Goal: Book appointment/travel/reservation

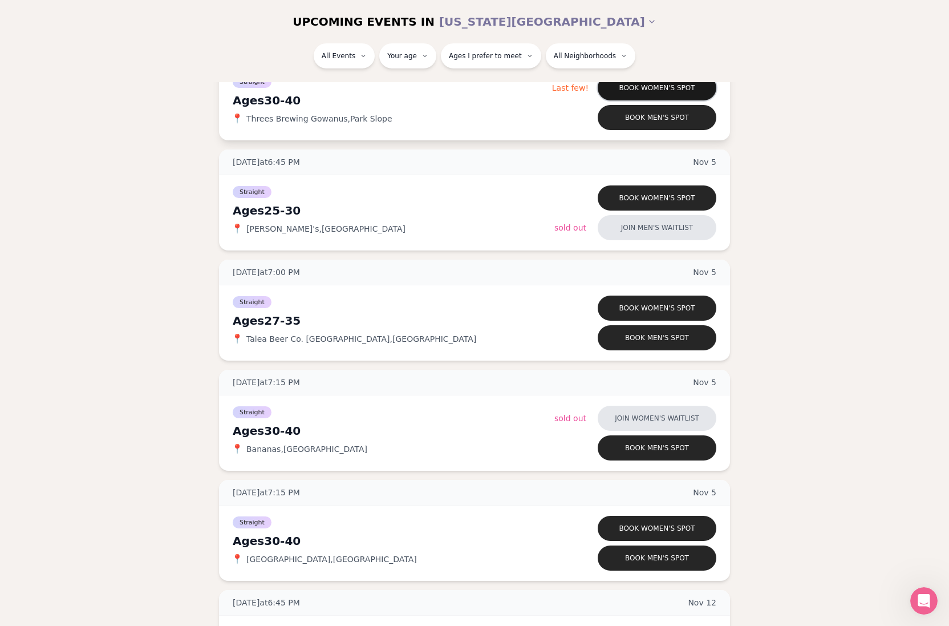
scroll to position [3976, 0]
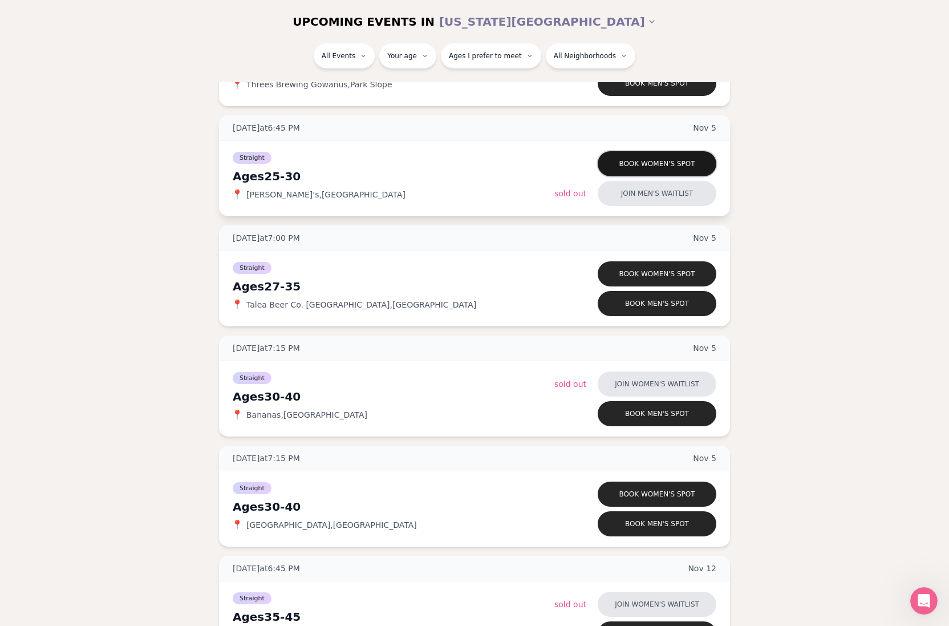
click at [642, 157] on button "Book women's spot" at bounding box center [657, 163] width 119 height 25
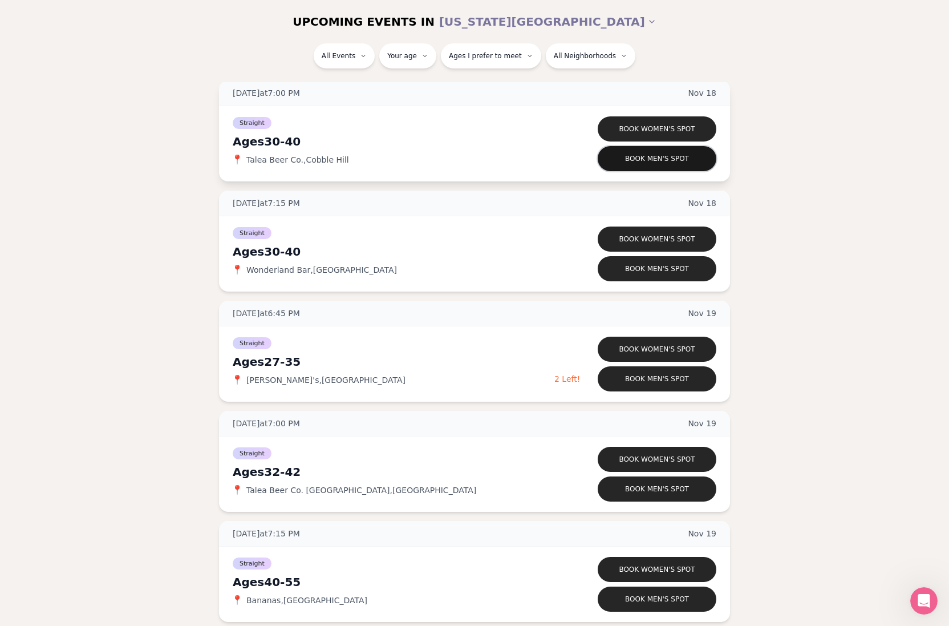
scroll to position [5003, 0]
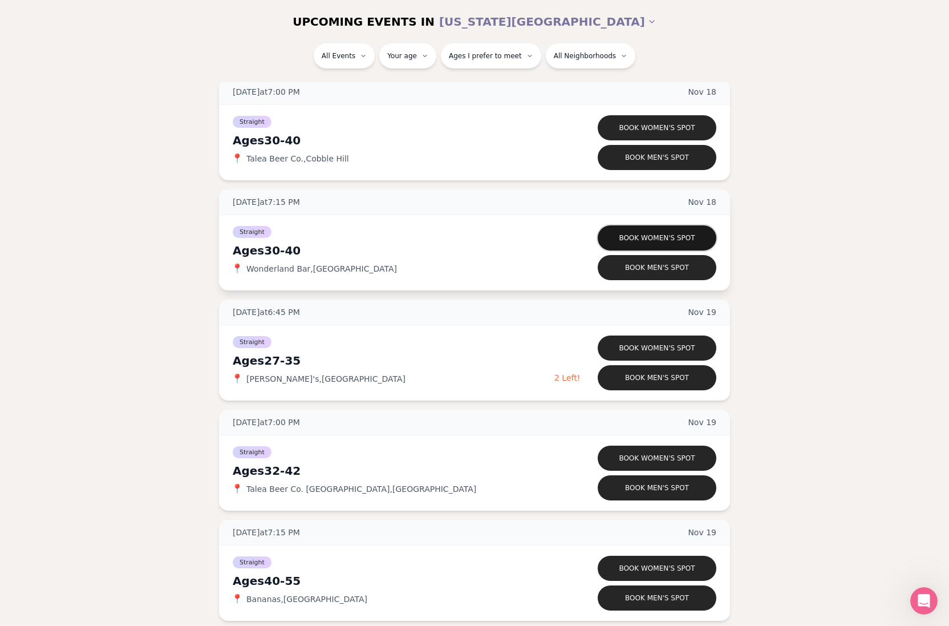
click at [671, 234] on button "Book women's spot" at bounding box center [657, 237] width 119 height 25
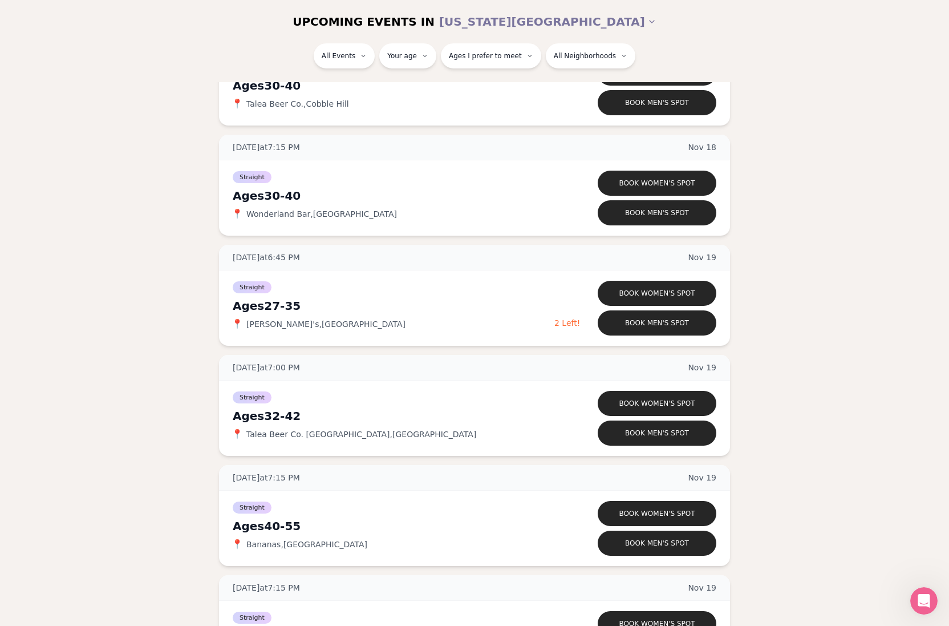
scroll to position [5064, 0]
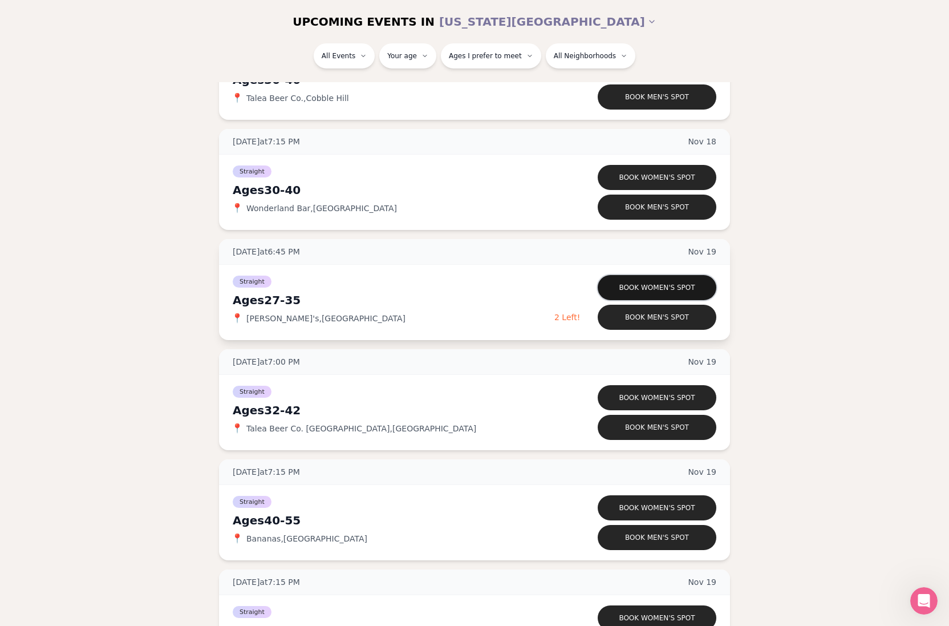
click at [654, 291] on button "Book women's spot" at bounding box center [657, 287] width 119 height 25
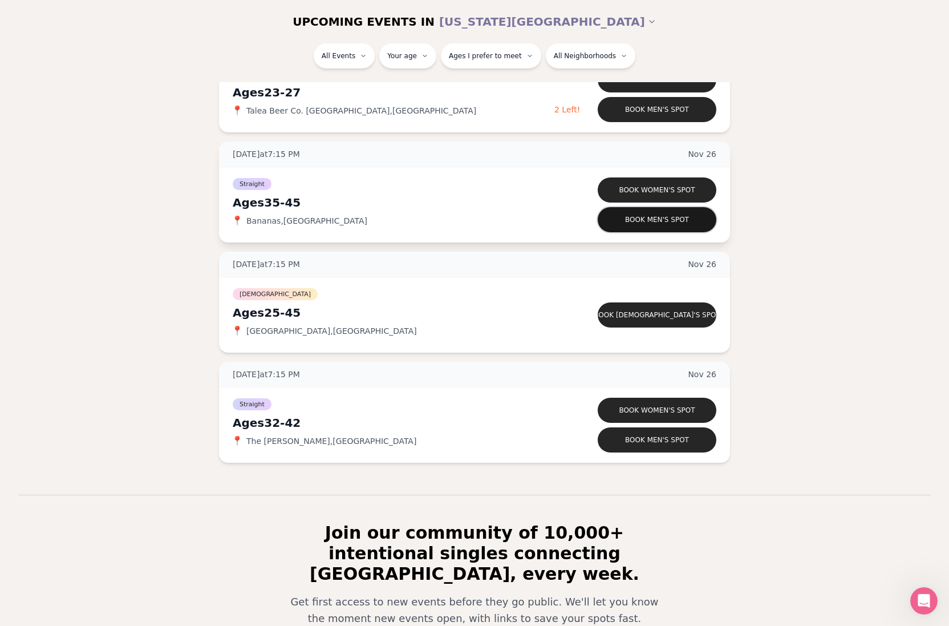
scroll to position [6271, 0]
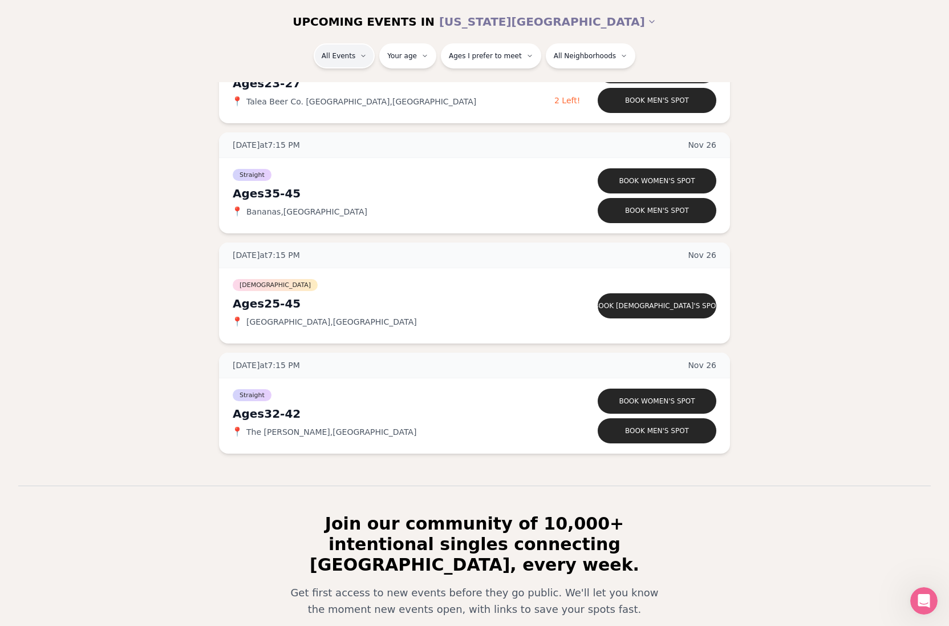
click at [347, 82] on div "Straight ( 52 )" at bounding box center [359, 86] width 108 height 25
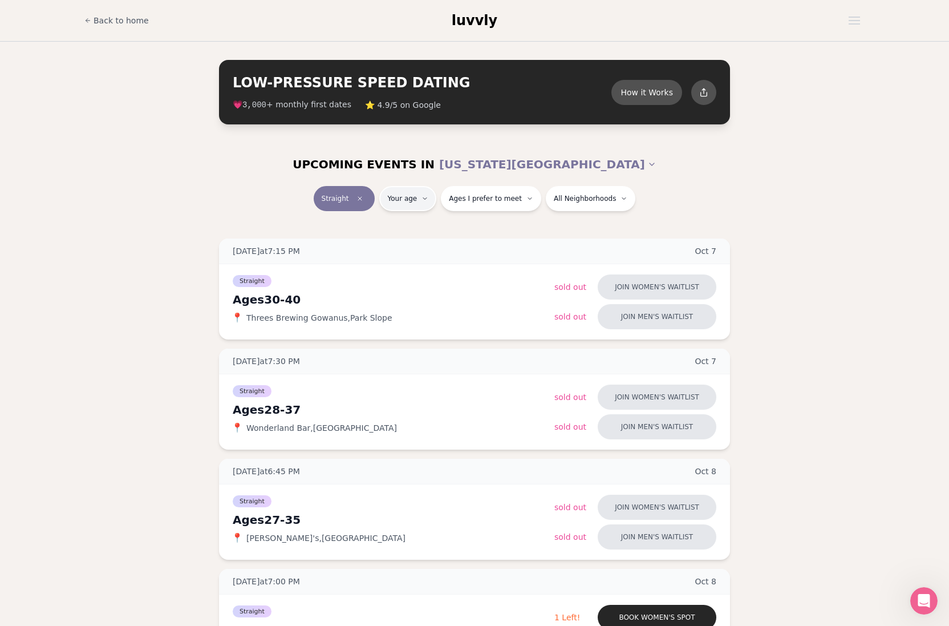
type input "**"
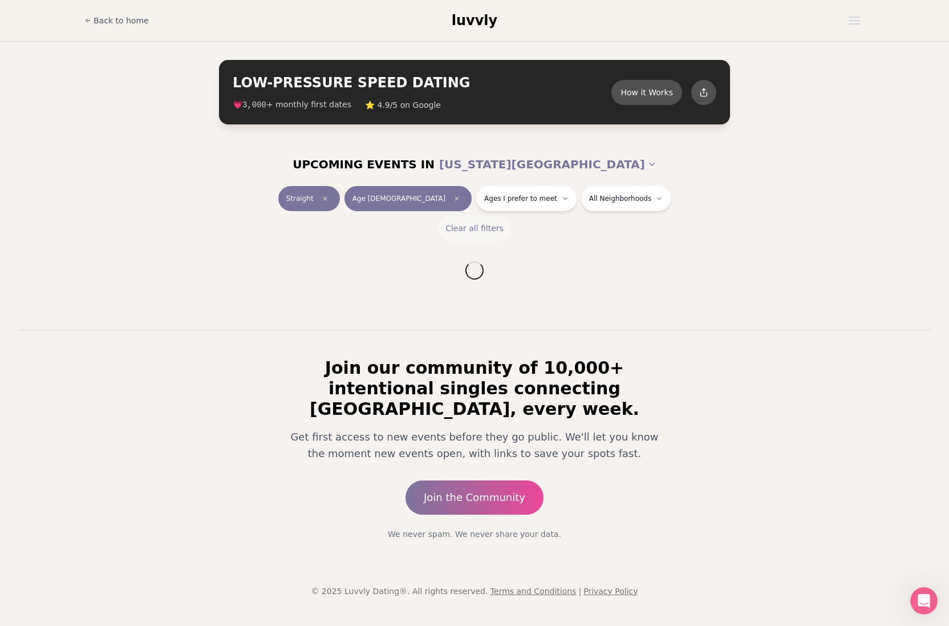
click at [491, 229] on button "Clear all filters" at bounding box center [475, 228] width 72 height 25
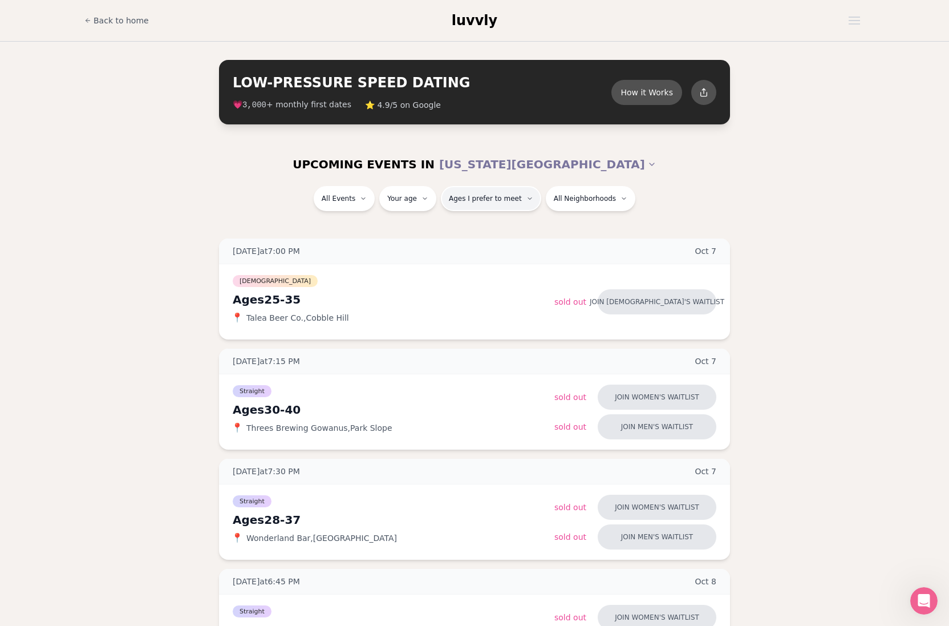
click at [487, 203] on button "Ages I prefer to meet" at bounding box center [491, 198] width 100 height 25
click at [489, 228] on div "Please enter your age first" at bounding box center [494, 230] width 106 height 21
type input "**"
click at [492, 194] on span "Ages I prefer to meet" at bounding box center [520, 198] width 73 height 9
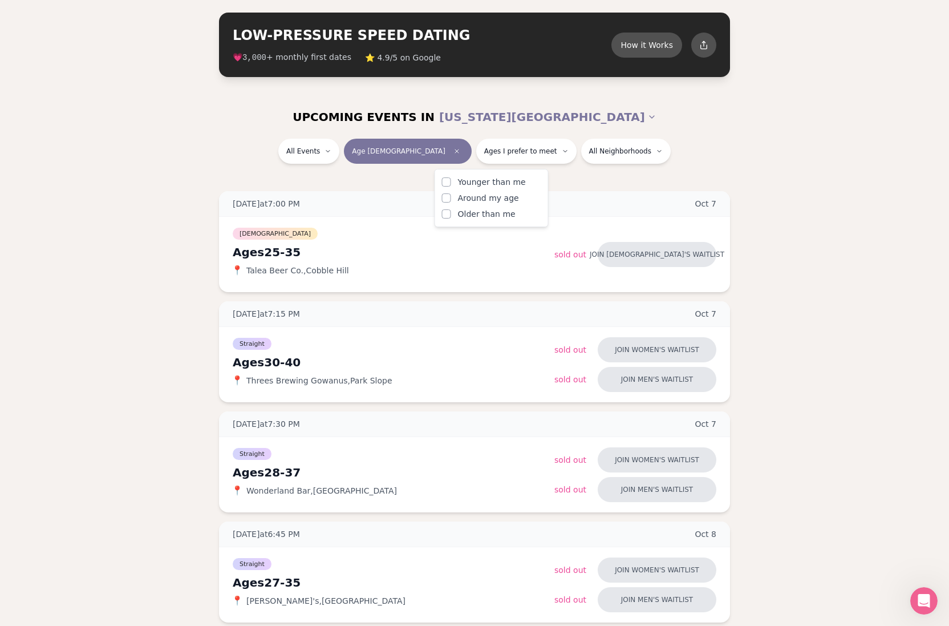
scroll to position [49, 0]
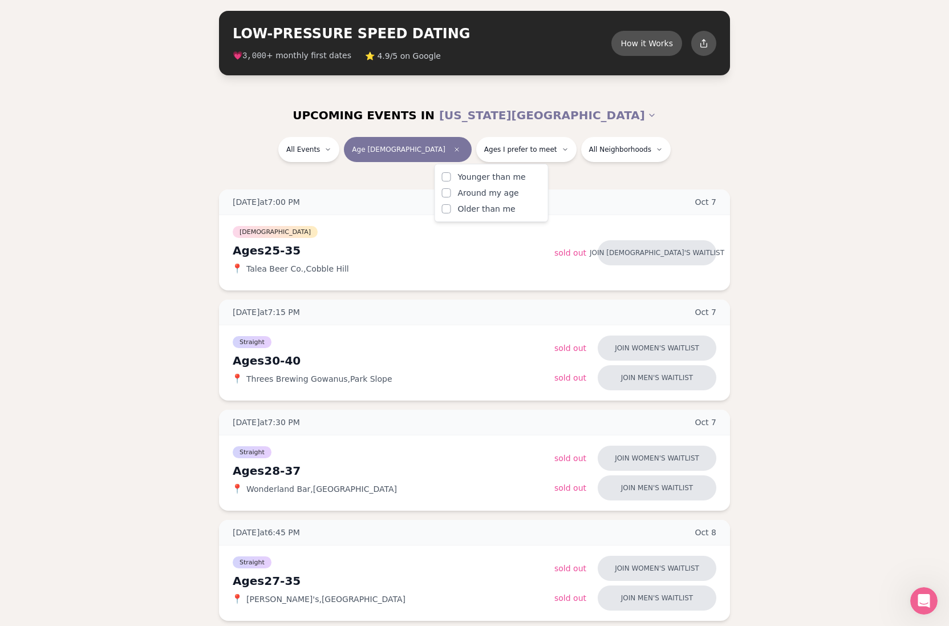
click at [449, 208] on button "Older than me" at bounding box center [446, 208] width 9 height 9
click at [449, 196] on button "Around my age" at bounding box center [446, 192] width 9 height 9
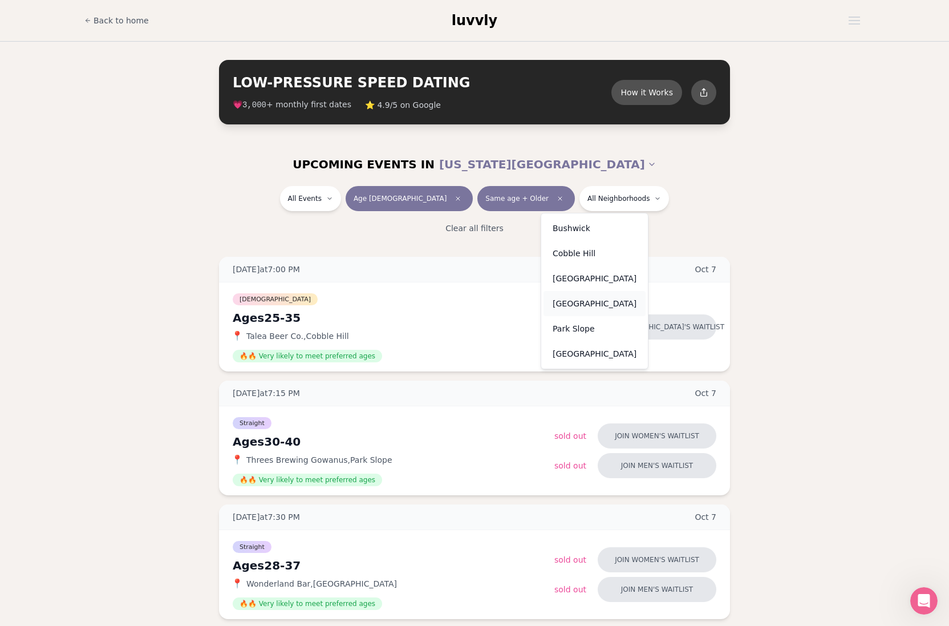
click at [569, 307] on div "[GEOGRAPHIC_DATA]" at bounding box center [595, 303] width 102 height 25
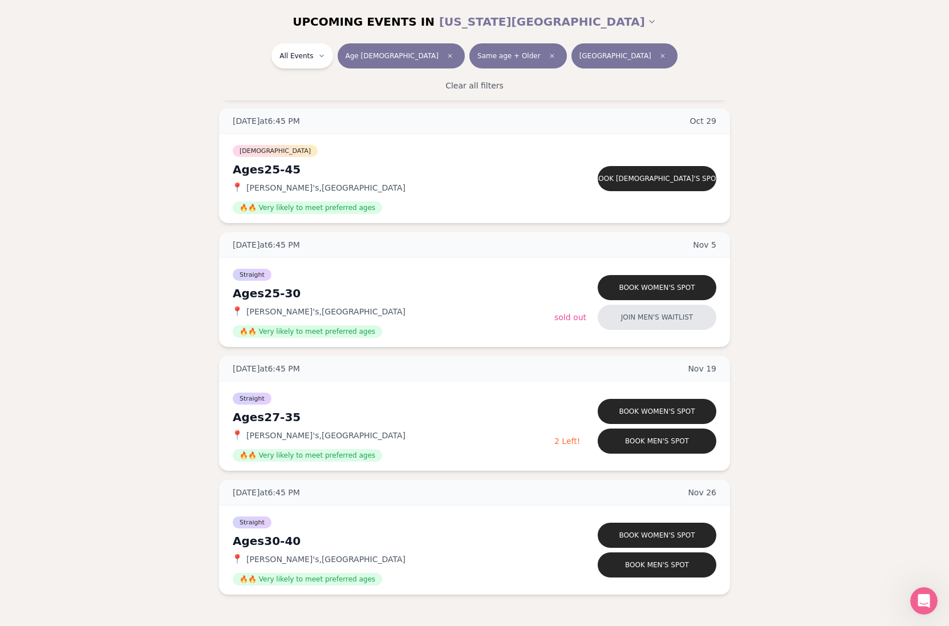
scroll to position [162, 0]
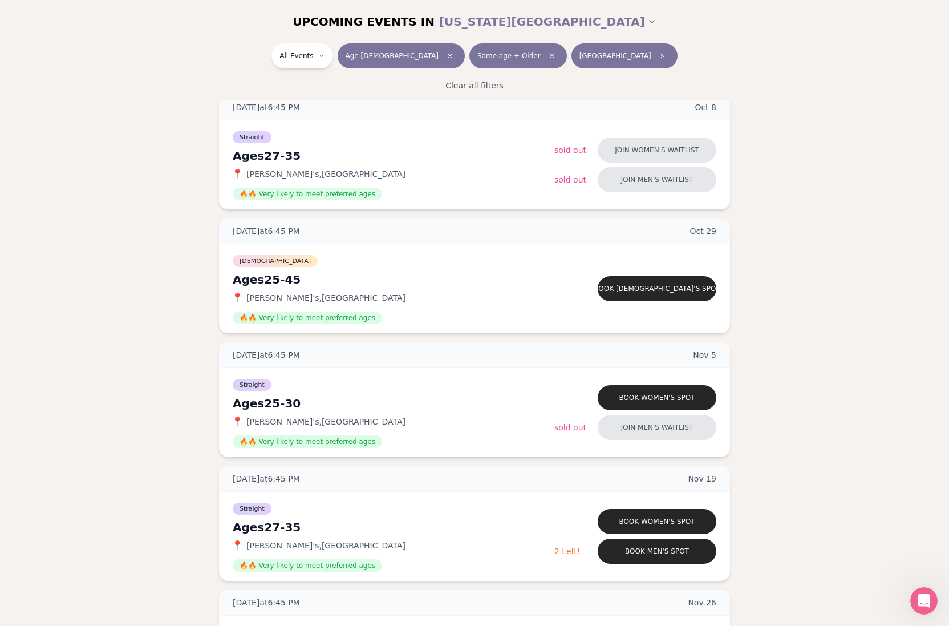
click at [589, 56] on span "[GEOGRAPHIC_DATA]" at bounding box center [616, 55] width 72 height 9
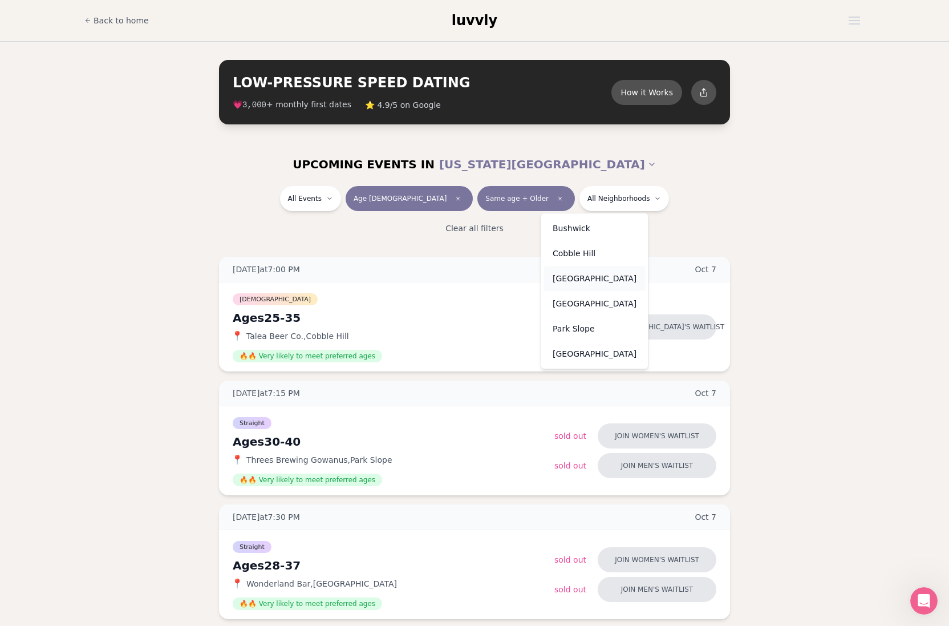
click at [578, 279] on div "East Village" at bounding box center [595, 278] width 102 height 25
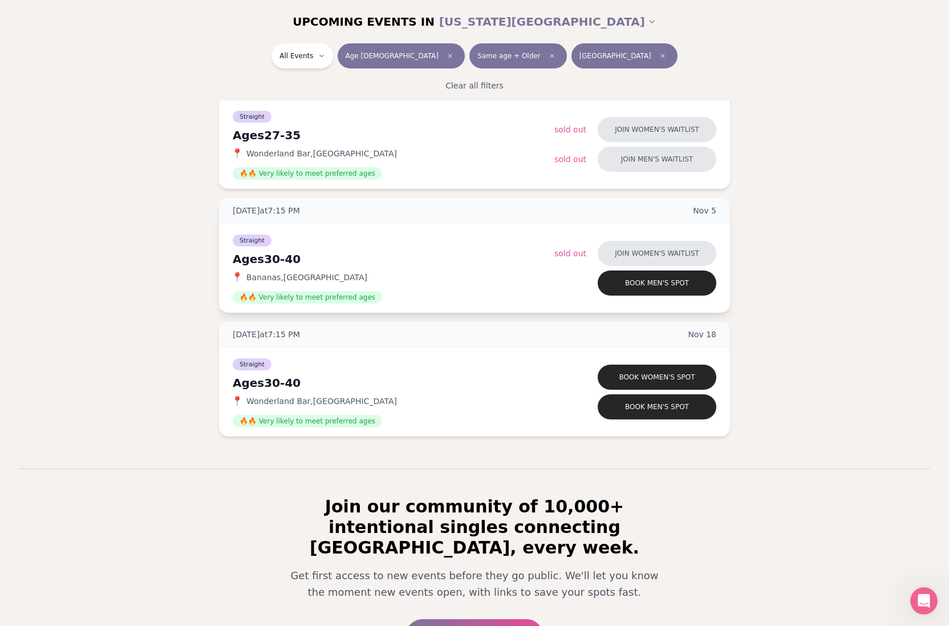
scroll to position [796, 0]
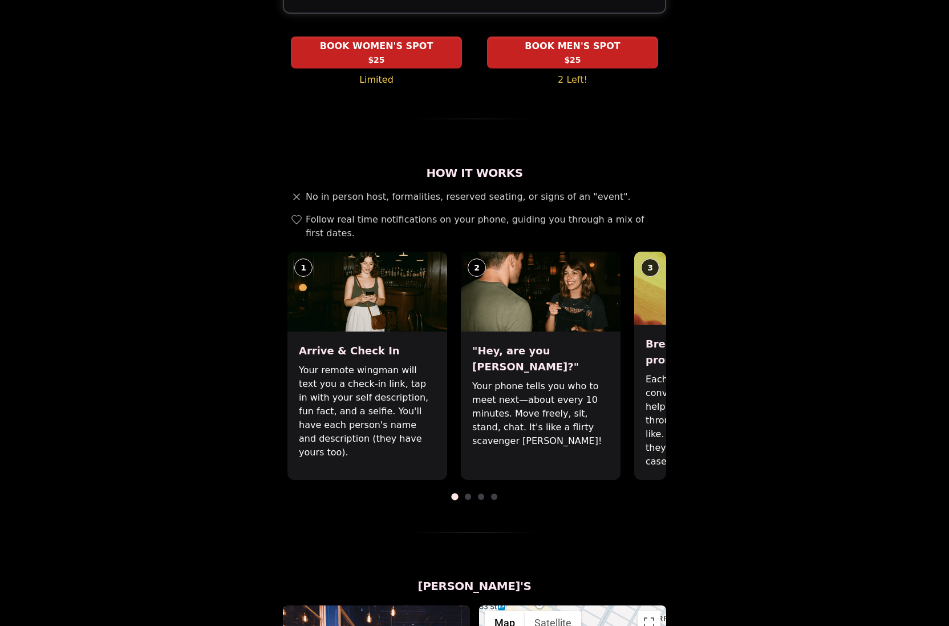
scroll to position [284, 0]
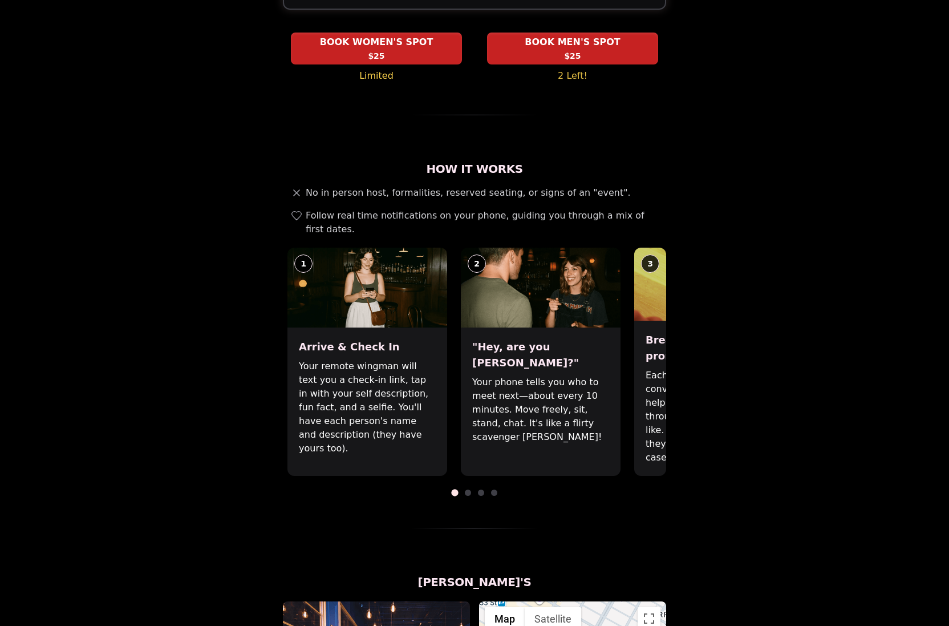
click at [469, 456] on div "How It Works No in person host, formalities, reserved seating, or signs of an "…" at bounding box center [474, 344] width 383 height 367
click at [469, 489] on span at bounding box center [468, 492] width 6 height 6
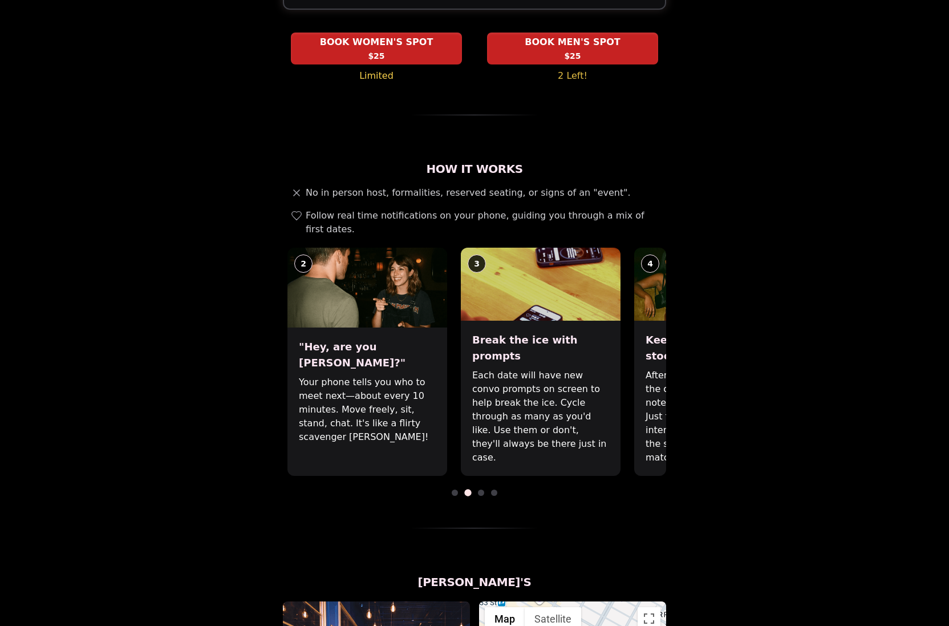
click at [482, 489] on span at bounding box center [481, 492] width 6 height 6
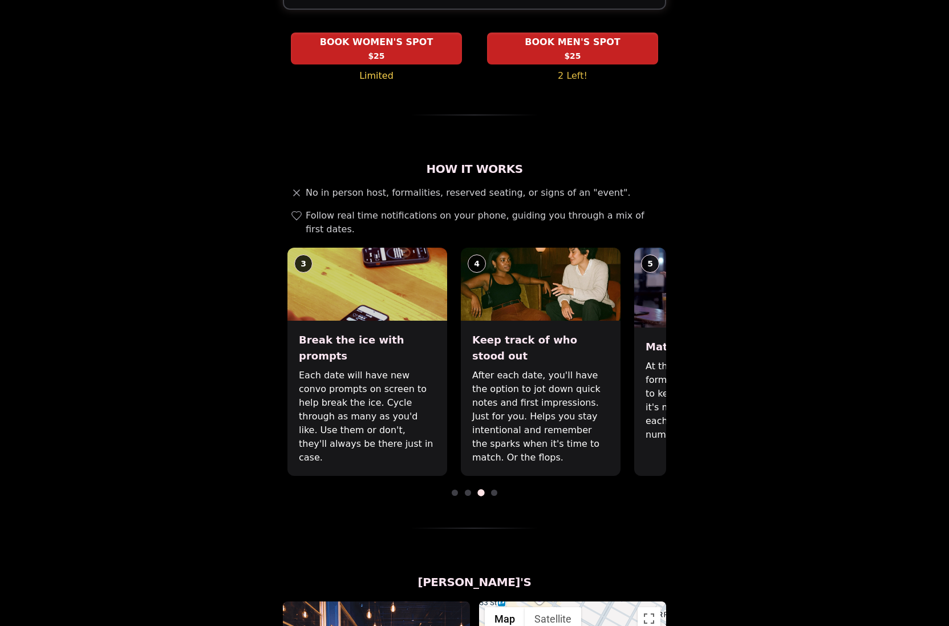
click at [495, 489] on span at bounding box center [494, 492] width 6 height 6
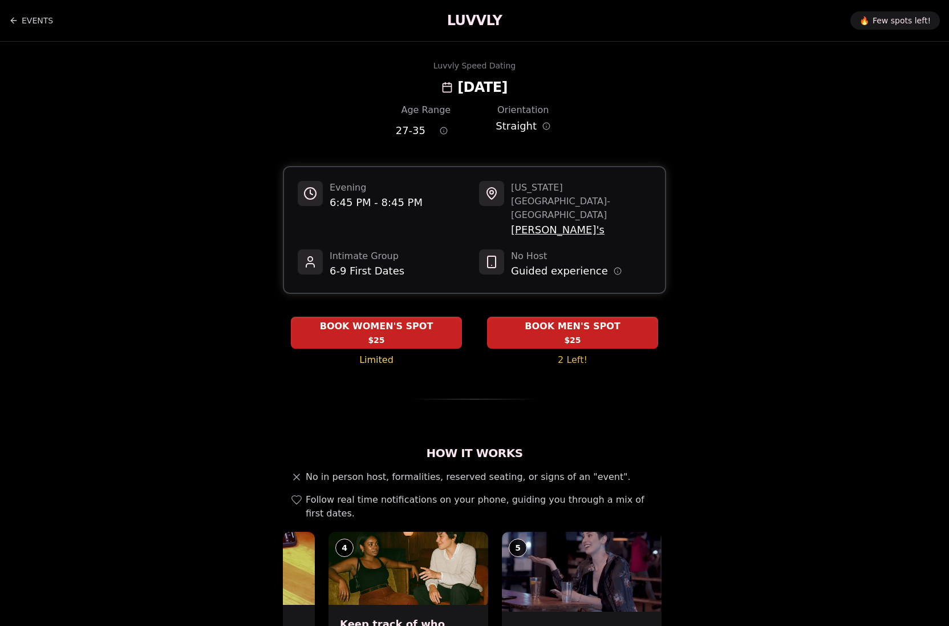
scroll to position [0, 0]
